Goal: Task Accomplishment & Management: Manage account settings

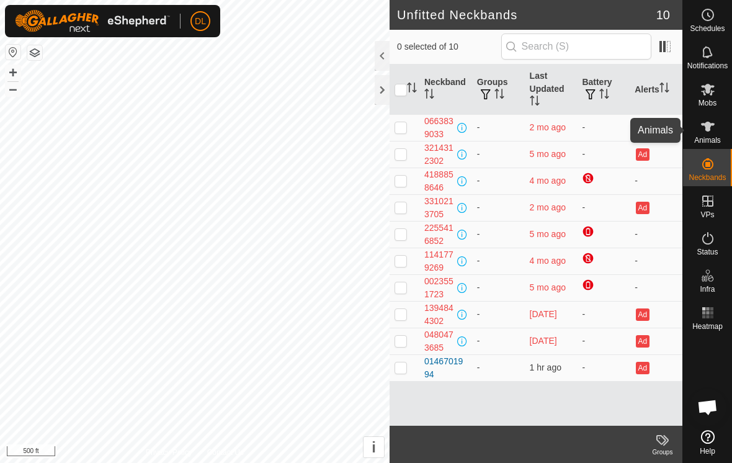
click at [705, 135] on es-animals-svg-icon at bounding box center [708, 127] width 22 height 20
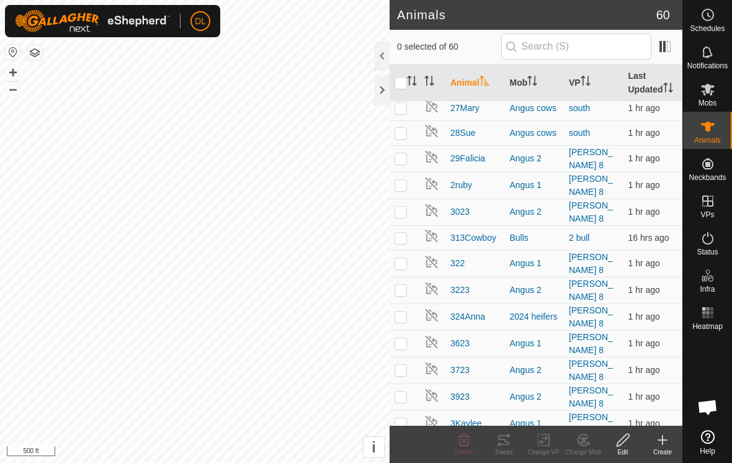
scroll to position [895, 0]
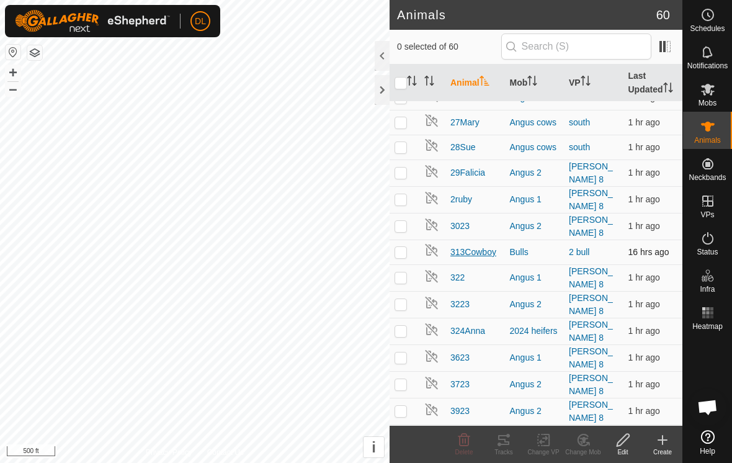
click at [472, 246] on span "313Cowboy" at bounding box center [474, 252] width 46 height 13
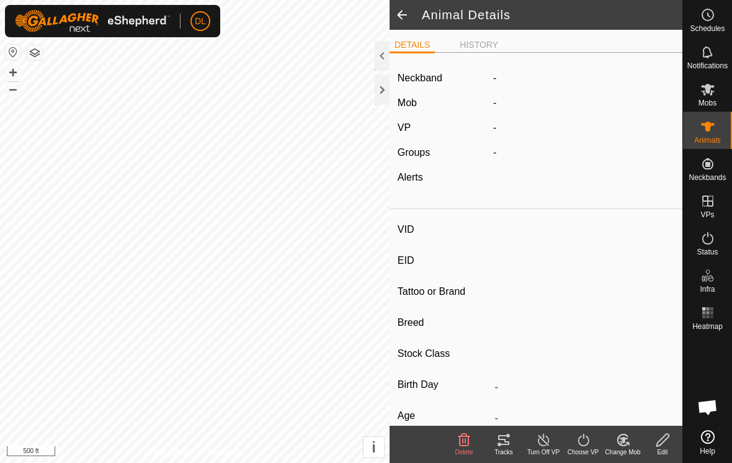
type input "313Cowboy"
type input "-"
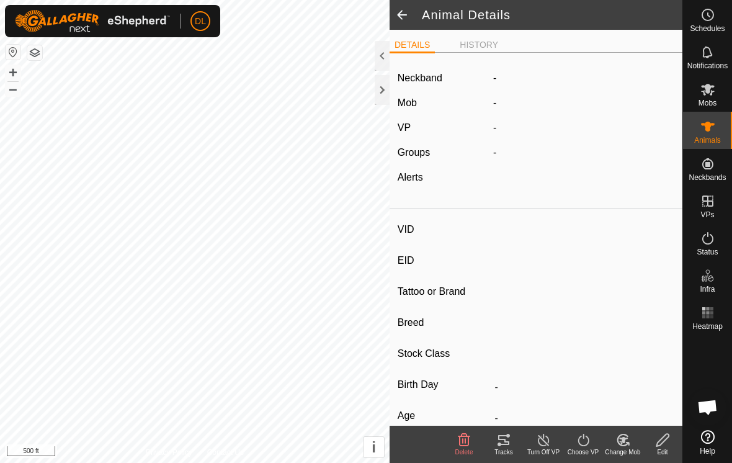
type input "0 kg"
type input "-"
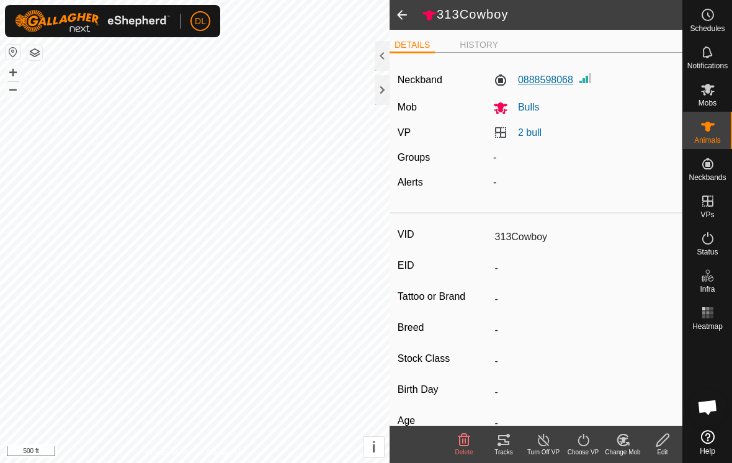
click at [555, 85] on label "0888598068" at bounding box center [533, 80] width 80 height 15
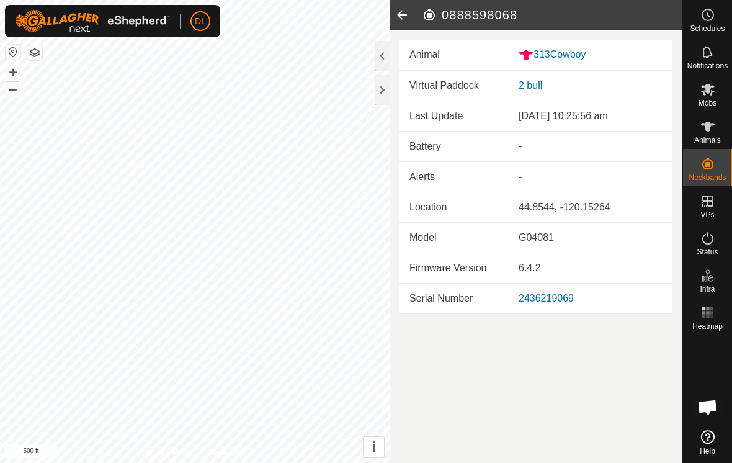
click at [559, 305] on div "2436219069" at bounding box center [591, 298] width 144 height 15
click at [403, 15] on icon at bounding box center [402, 15] width 25 height 30
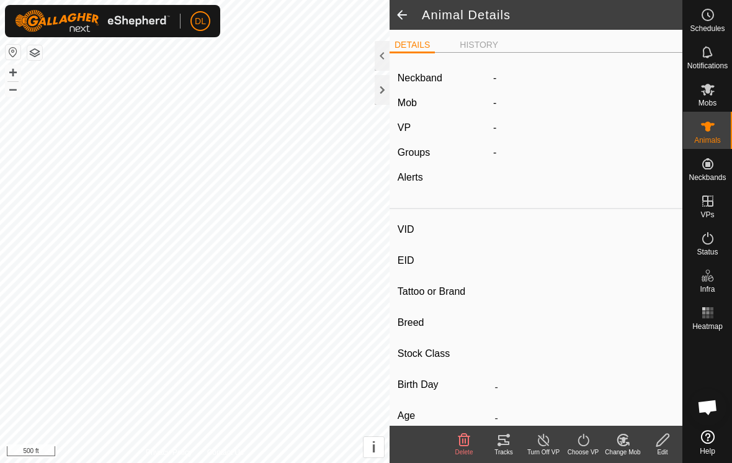
type input "313Cowboy"
type input "-"
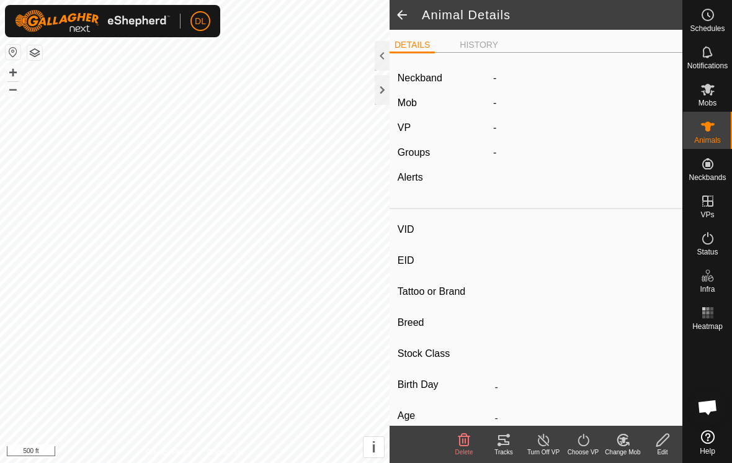
type input "0 kg"
type input "-"
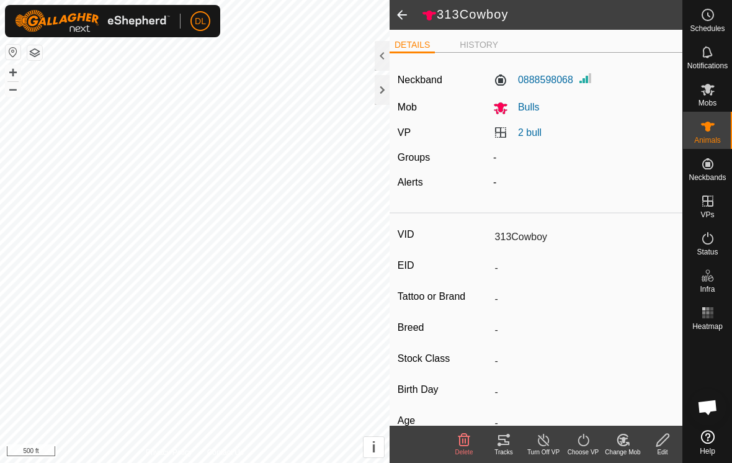
click at [663, 451] on div "Edit" at bounding box center [663, 452] width 40 height 9
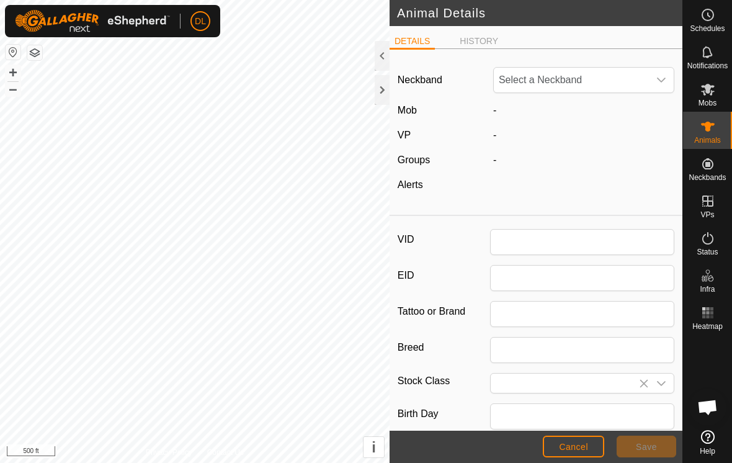
type input "313Cowboy"
type input "0"
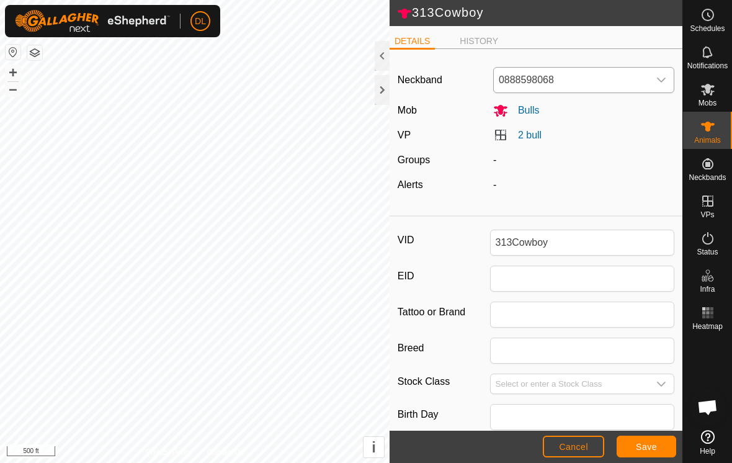
click at [610, 82] on span "0888598068" at bounding box center [571, 80] width 155 height 25
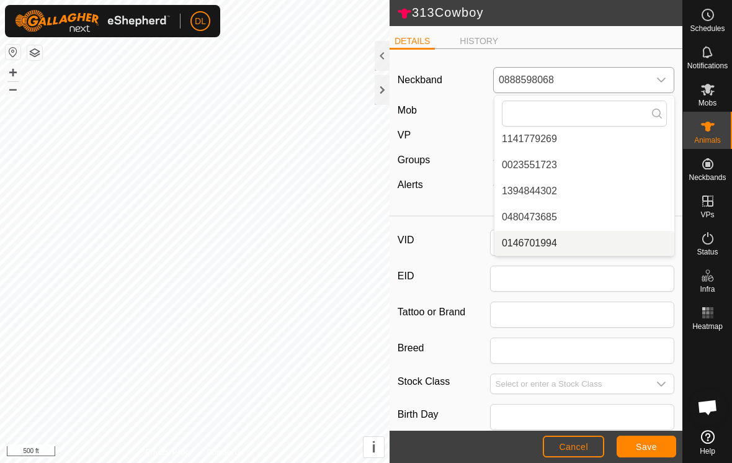
click at [544, 248] on li "0146701994" at bounding box center [585, 243] width 180 height 25
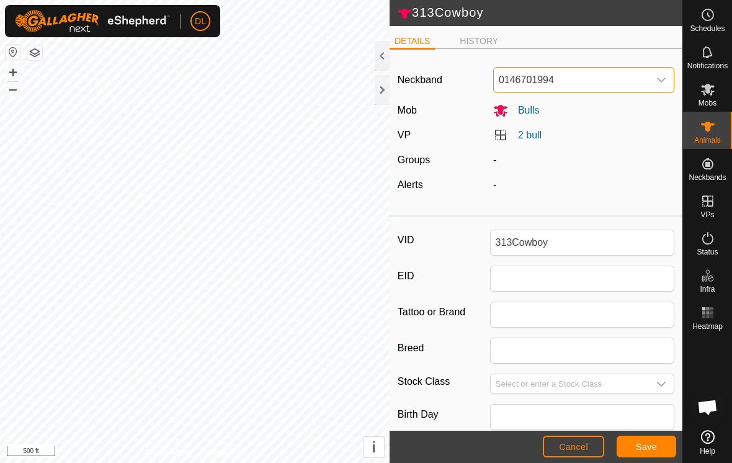
scroll to position [26, 0]
click at [648, 448] on span "Save" at bounding box center [646, 447] width 21 height 10
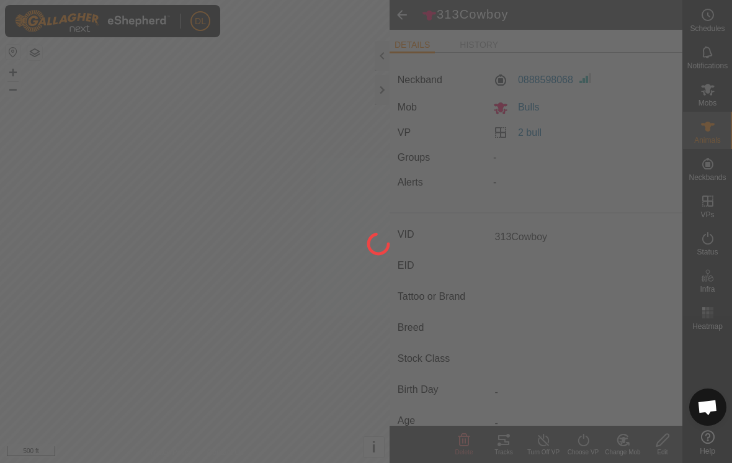
type input "-"
type input "0 kg"
type input "-"
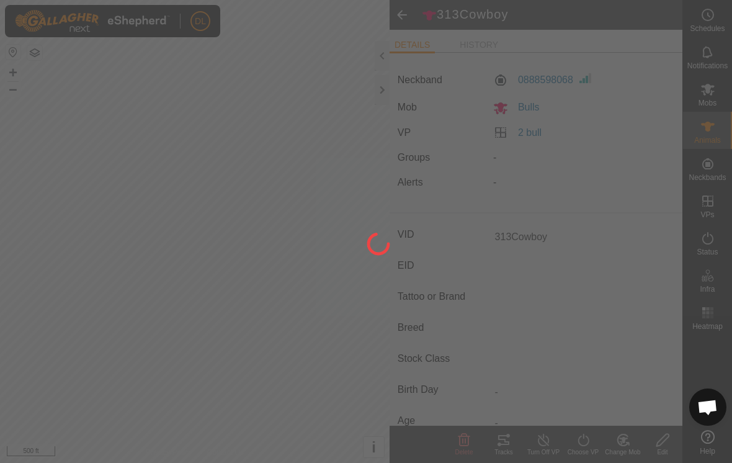
type input "-"
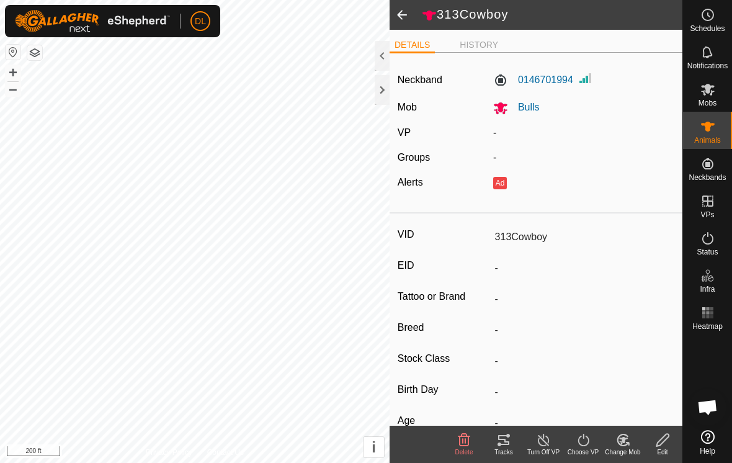
click at [547, 443] on line at bounding box center [544, 441] width 10 height 10
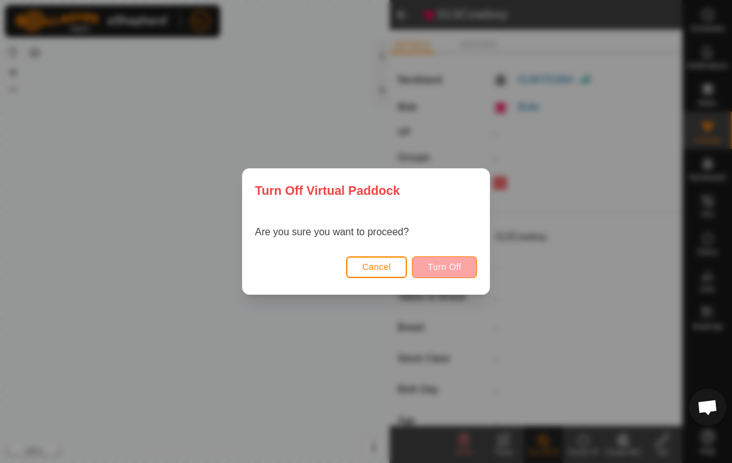
click at [458, 272] on button "Turn Off" at bounding box center [444, 267] width 65 height 22
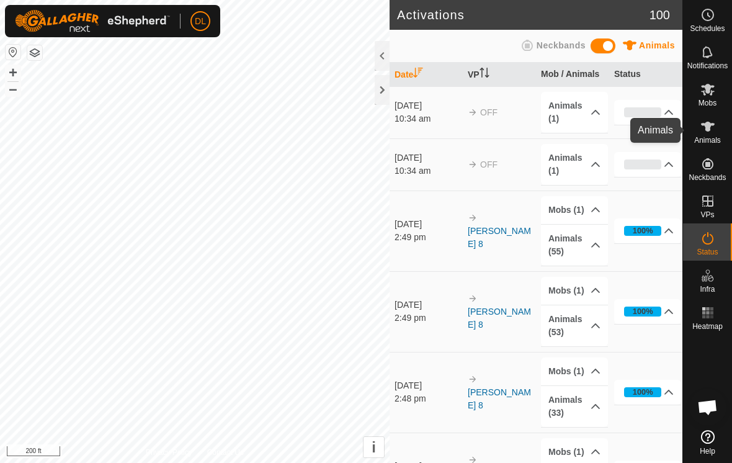
click at [711, 130] on icon at bounding box center [708, 126] width 15 height 15
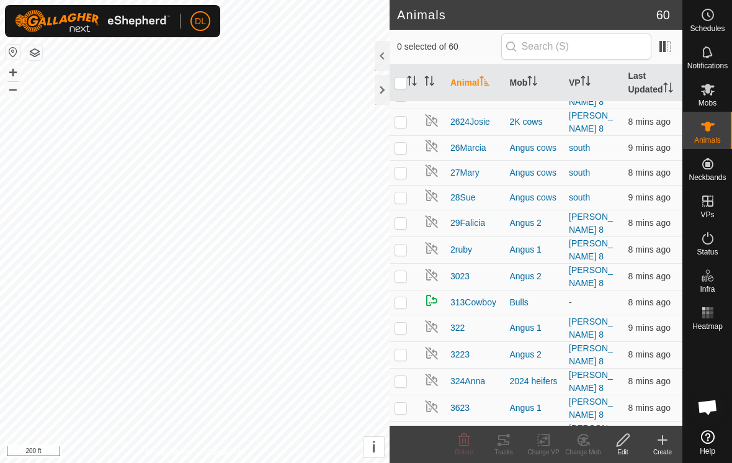
scroll to position [845, 0]
click at [431, 292] on img at bounding box center [432, 299] width 15 height 15
click at [623, 449] on div "Edit" at bounding box center [623, 452] width 40 height 9
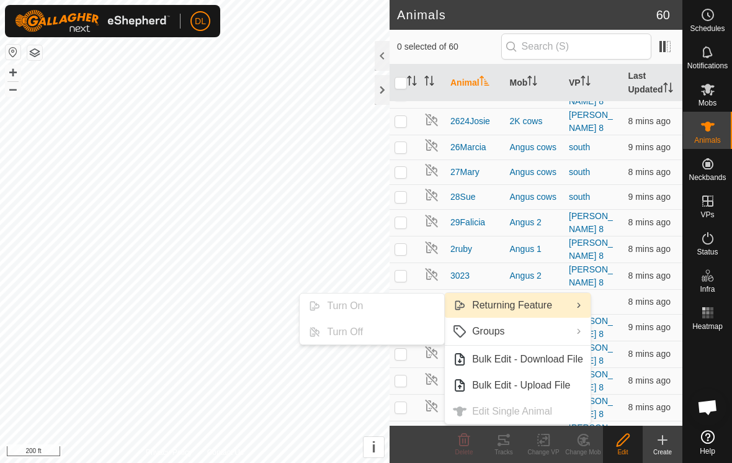
click at [525, 311] on link "Returning Feature" at bounding box center [518, 305] width 146 height 25
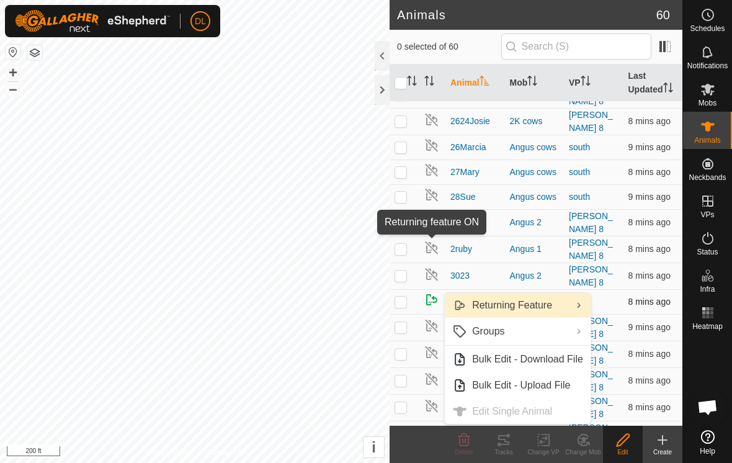
click at [430, 292] on img at bounding box center [432, 299] width 15 height 15
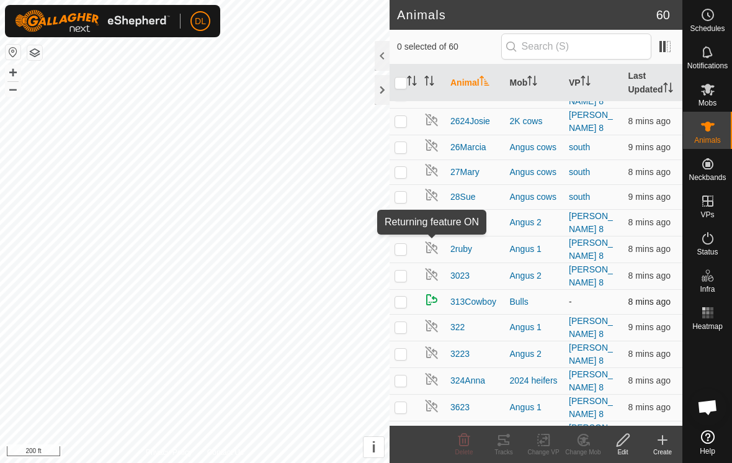
click at [430, 299] on span at bounding box center [432, 304] width 15 height 10
click at [386, 55] on div at bounding box center [382, 56] width 15 height 30
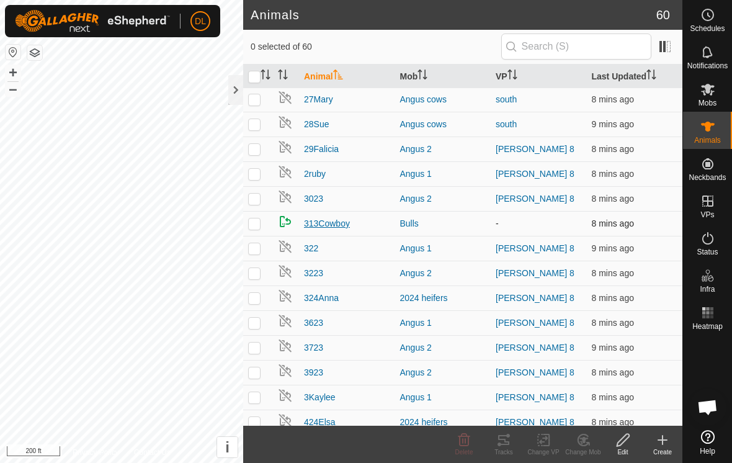
click at [317, 225] on span "313Cowboy" at bounding box center [327, 223] width 46 height 13
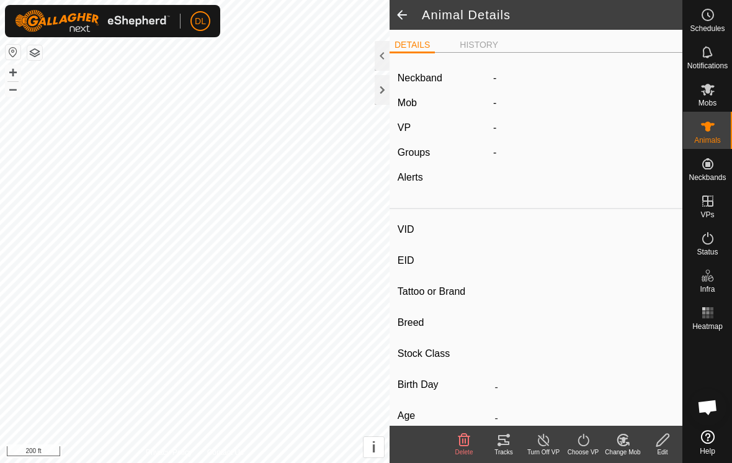
type input "313Cowboy"
type input "-"
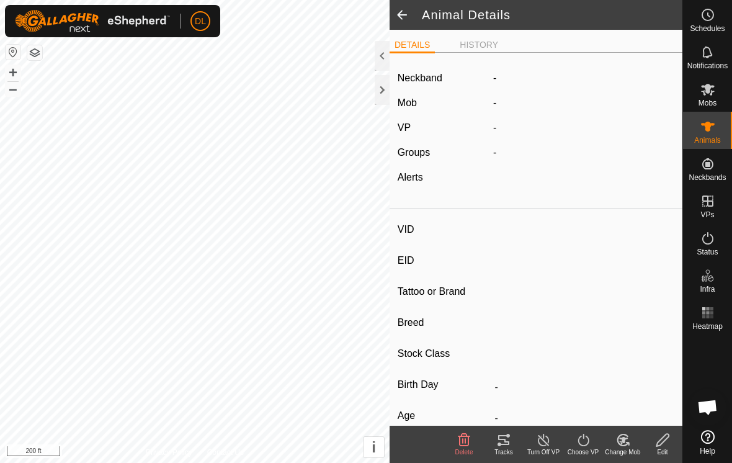
type input "0 kg"
type input "-"
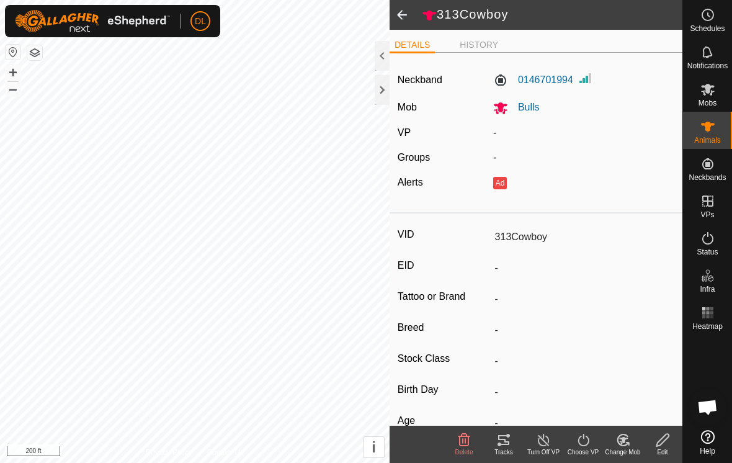
click at [582, 446] on icon at bounding box center [584, 440] width 16 height 15
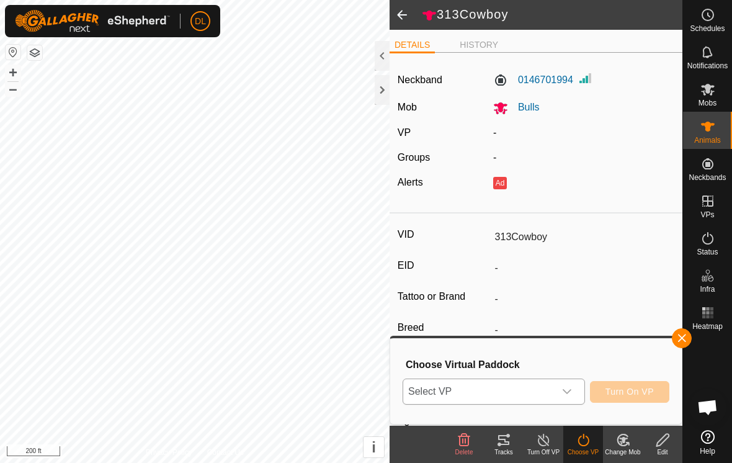
click at [518, 397] on span "Select VP" at bounding box center [478, 391] width 151 height 25
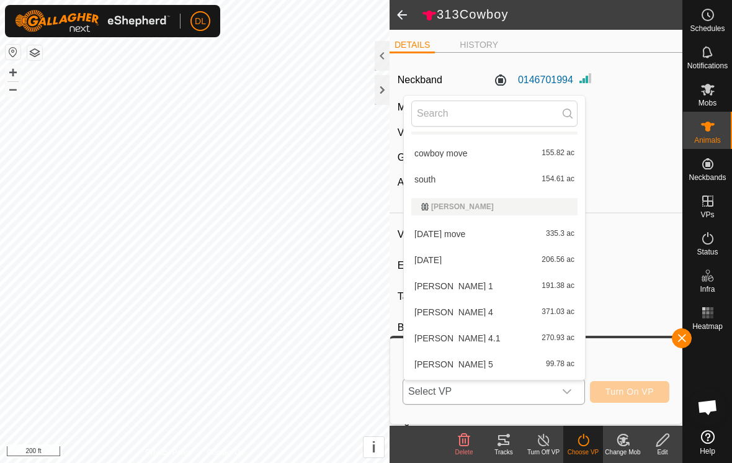
scroll to position [209, 0]
click at [449, 161] on li "cowboy move 155.82 ac" at bounding box center [494, 154] width 181 height 25
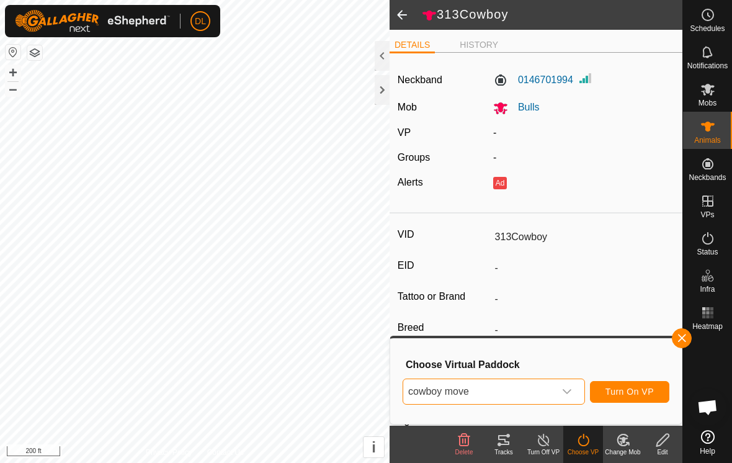
click at [616, 400] on button "Turn On VP" at bounding box center [629, 392] width 79 height 22
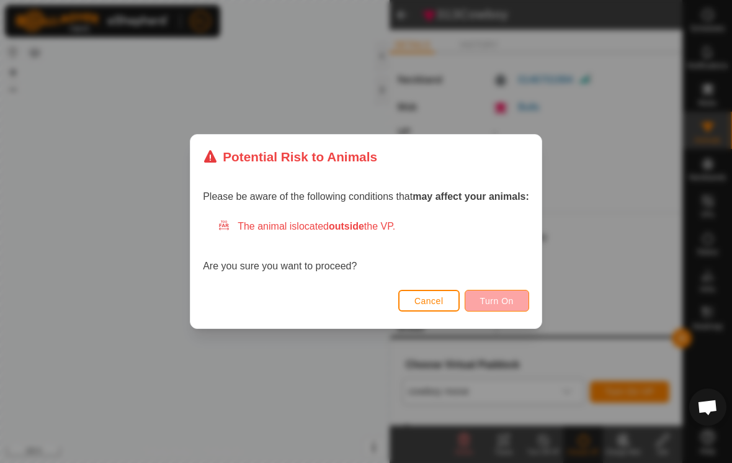
click at [495, 308] on button "Turn On" at bounding box center [497, 301] width 65 height 22
